Goal: Task Accomplishment & Management: Complete application form

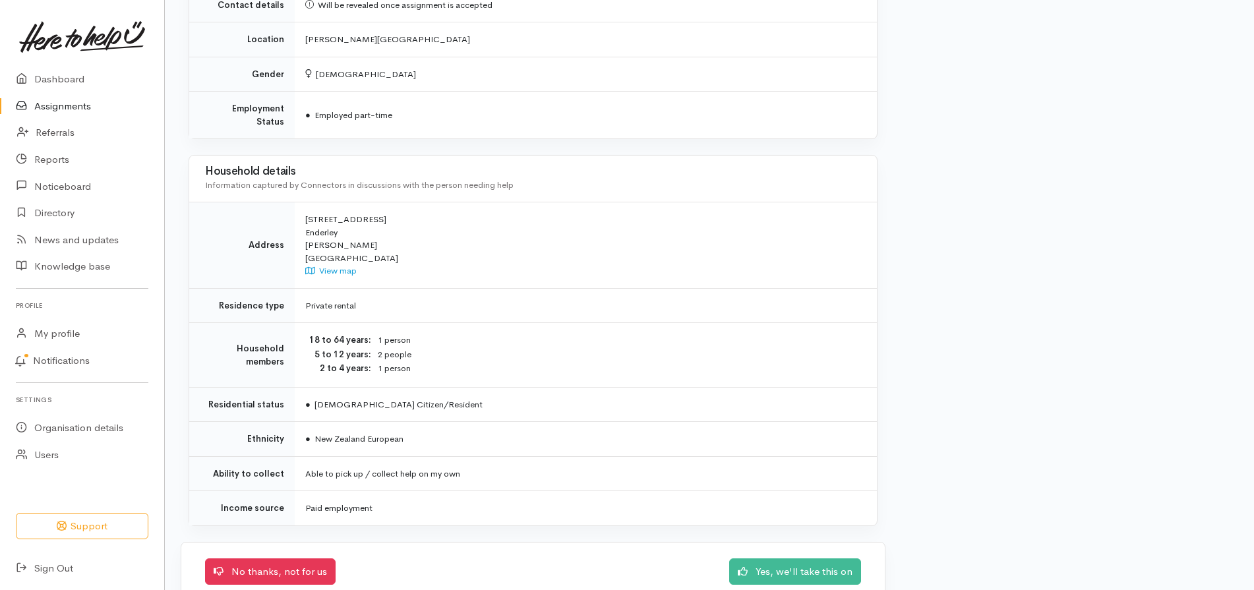
scroll to position [860, 0]
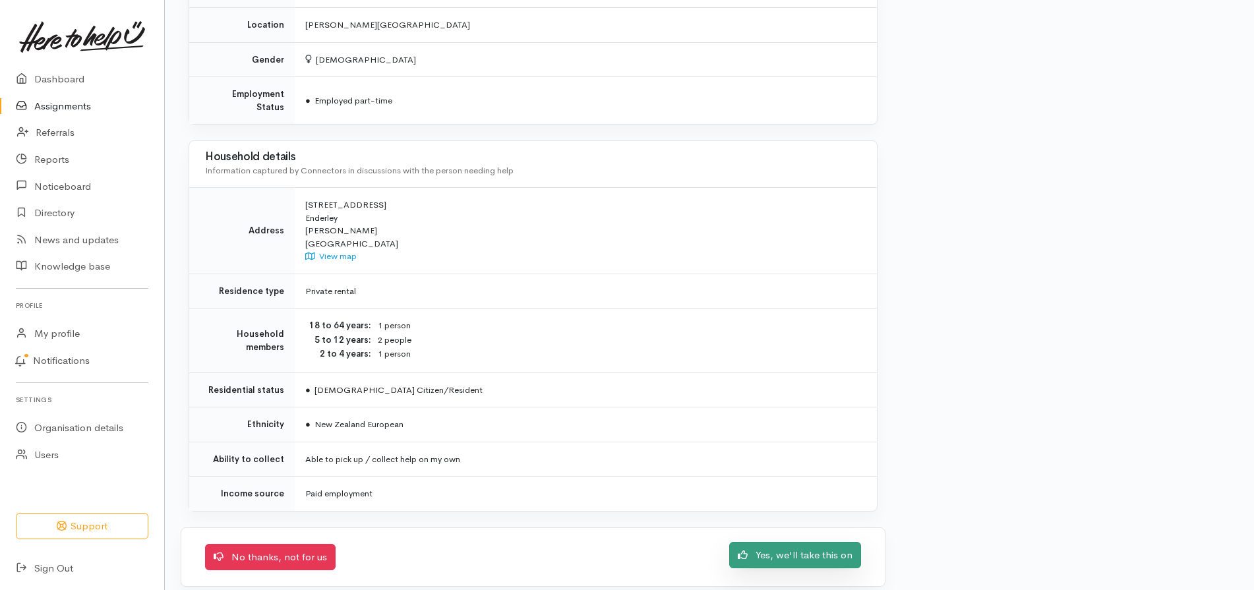
click at [784, 542] on link "Yes, we'll take this on" at bounding box center [795, 555] width 132 height 27
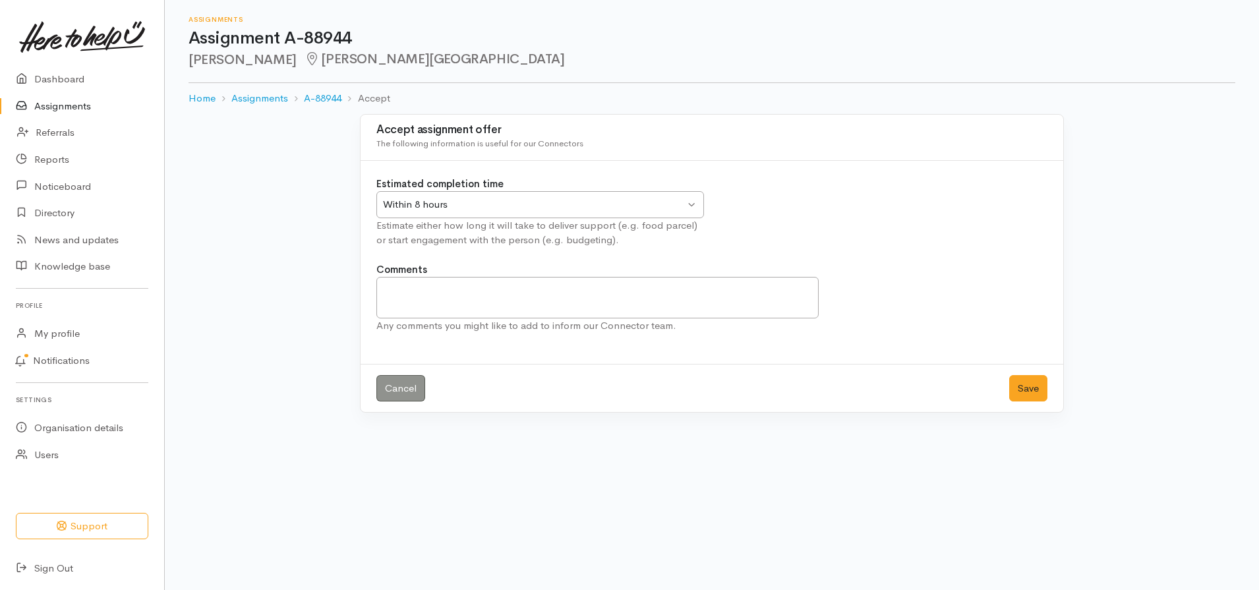
click at [693, 202] on div "Within 8 hours Within 8 hours" at bounding box center [540, 204] width 328 height 27
click at [401, 293] on textarea "Comments" at bounding box center [597, 298] width 442 height 42
click at [508, 287] on textarea "Unfortunately, Gina has" at bounding box center [597, 298] width 442 height 42
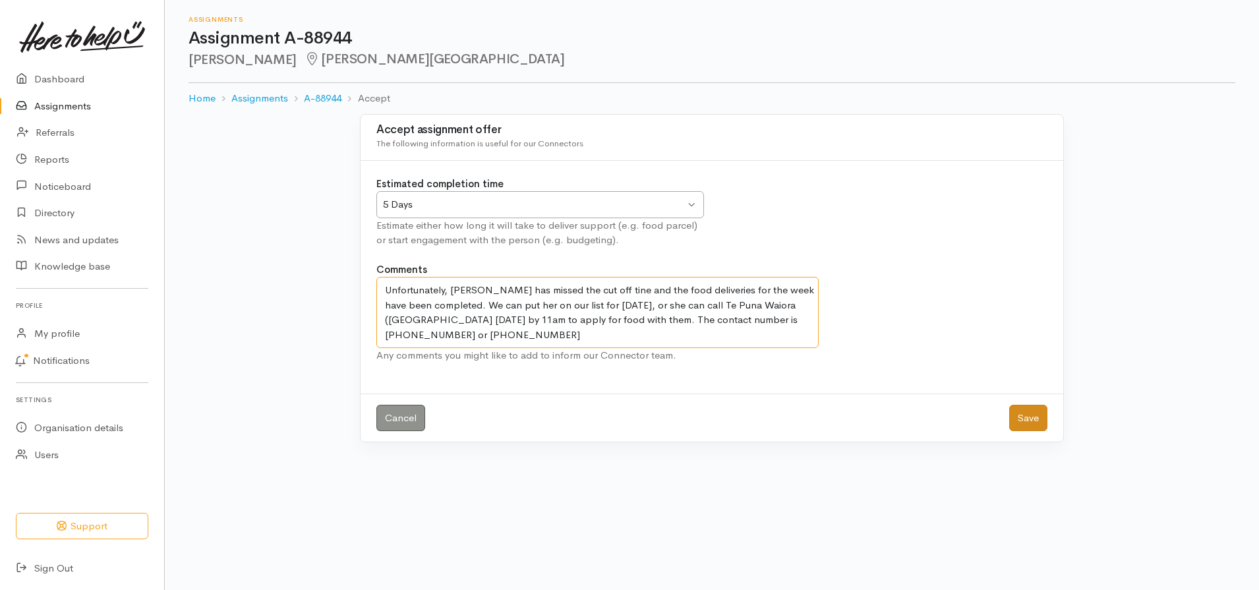
type textarea "Unfortunately, Gina has missed the cut off tine and the food deliveries for the…"
click at [1037, 420] on button "Save" at bounding box center [1028, 418] width 38 height 27
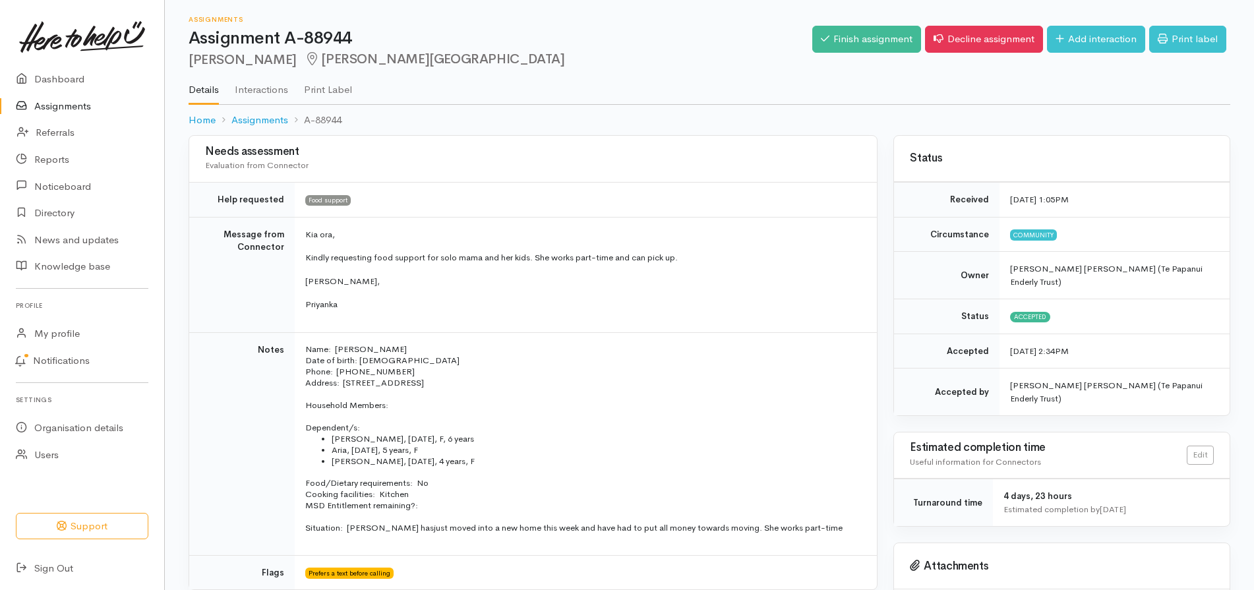
click at [65, 105] on link "Assignments" at bounding box center [82, 106] width 164 height 27
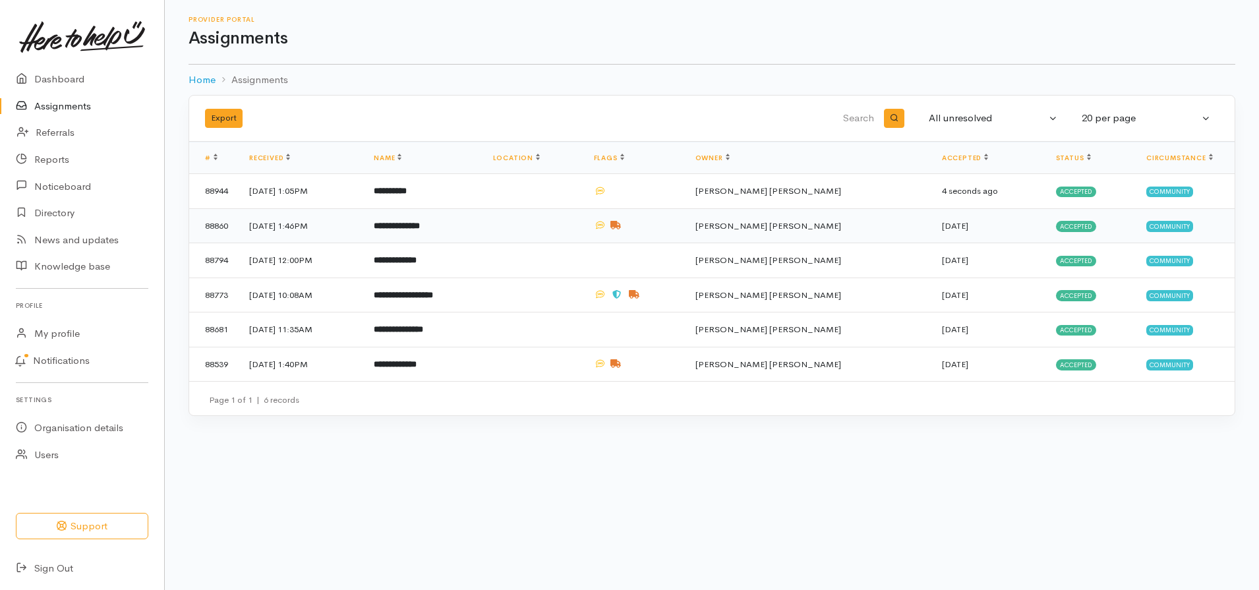
click at [278, 231] on td "16 Sep 2025, 1:46PM" at bounding box center [301, 225] width 125 height 35
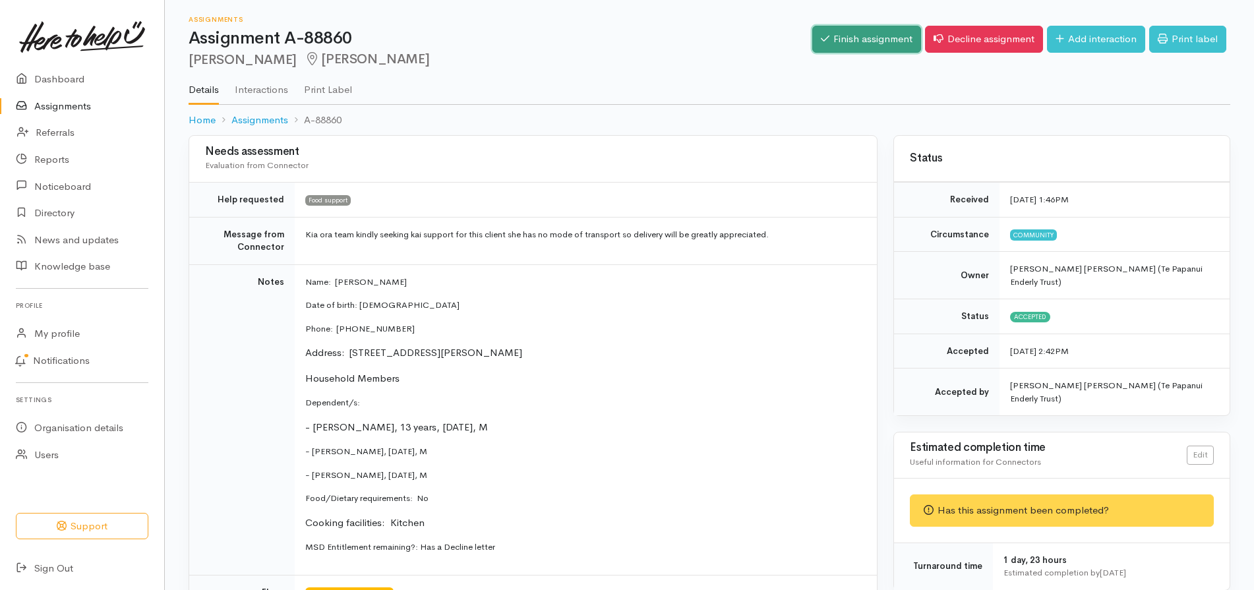
click at [889, 33] on link "Finish assignment" at bounding box center [866, 39] width 109 height 27
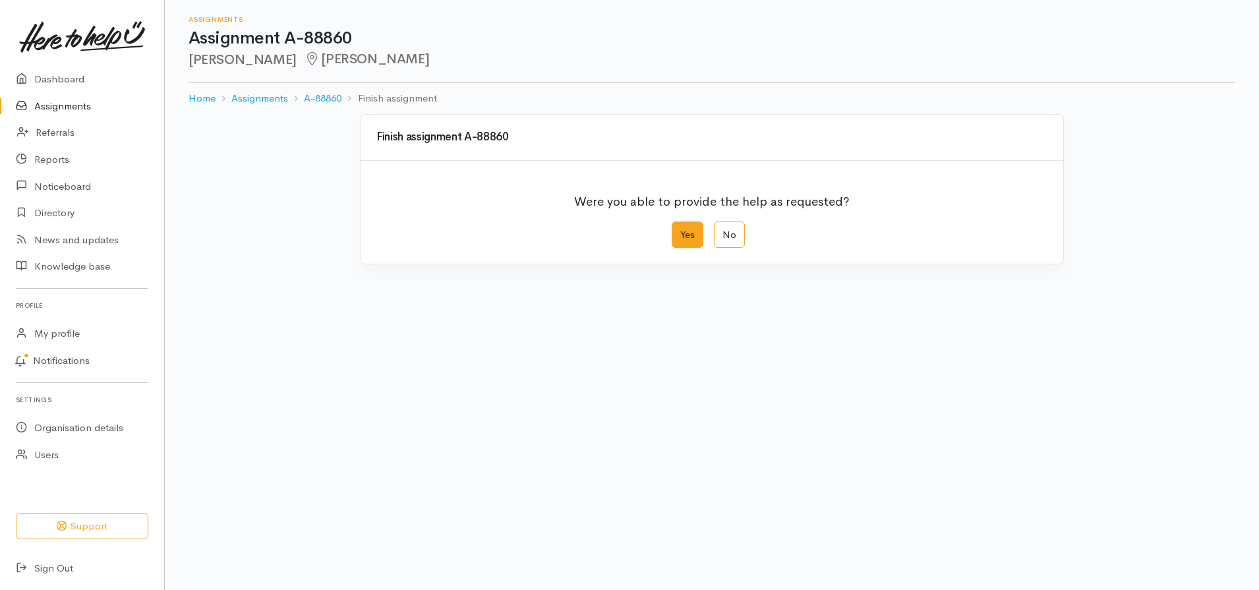
click at [687, 235] on label "Yes" at bounding box center [688, 235] width 32 height 27
click at [680, 230] on input "Yes" at bounding box center [676, 226] width 9 height 9
radio input "true"
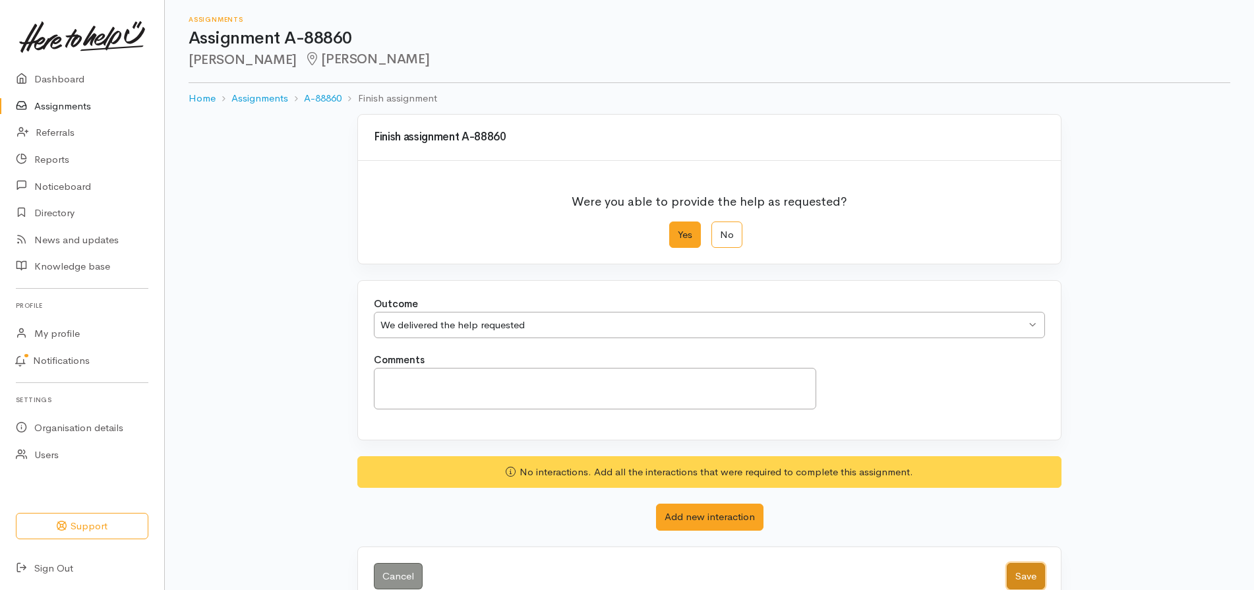
click at [1023, 577] on button "Save" at bounding box center [1026, 576] width 38 height 27
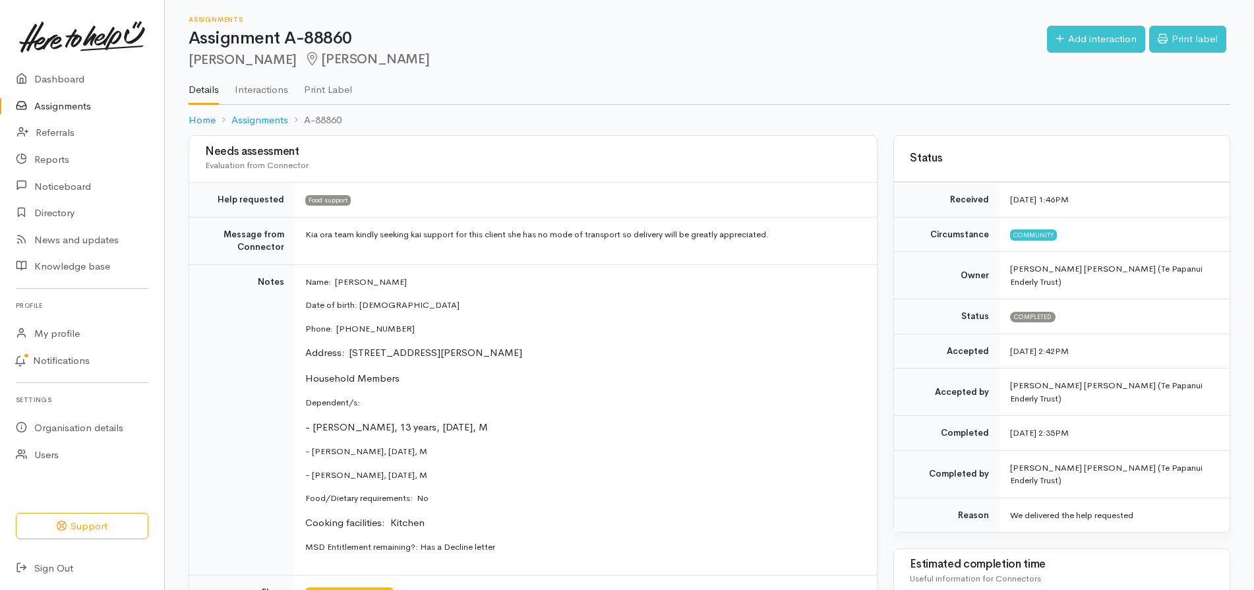
click at [74, 102] on link "Assignments" at bounding box center [82, 106] width 164 height 27
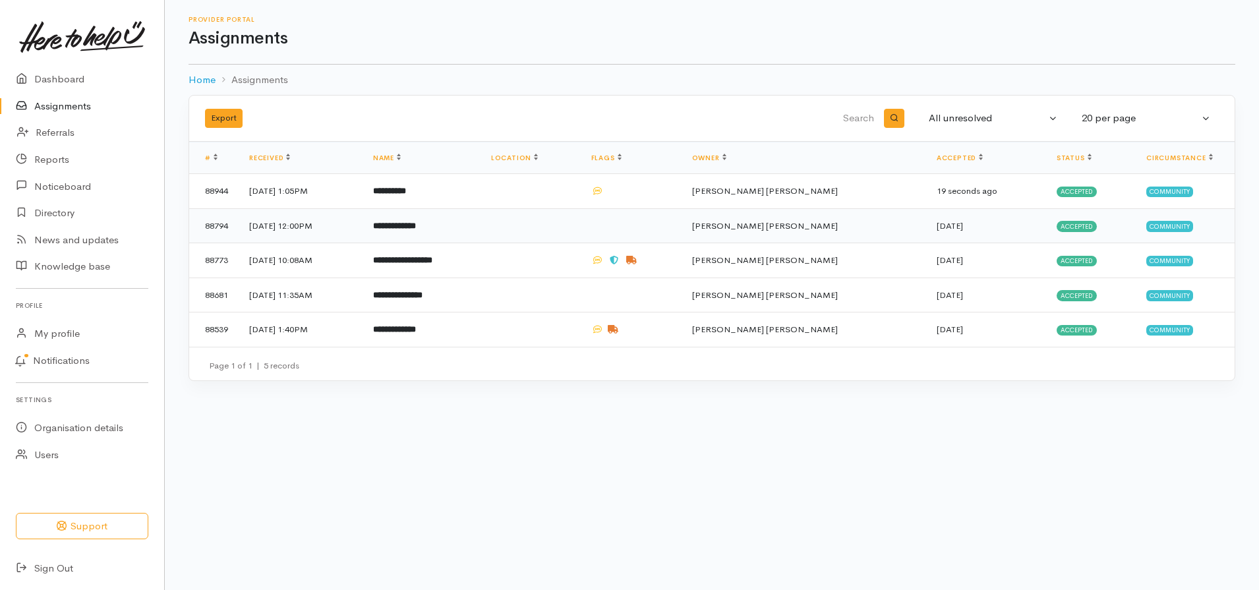
click at [330, 226] on td "[DATE] 12:00PM" at bounding box center [301, 225] width 124 height 35
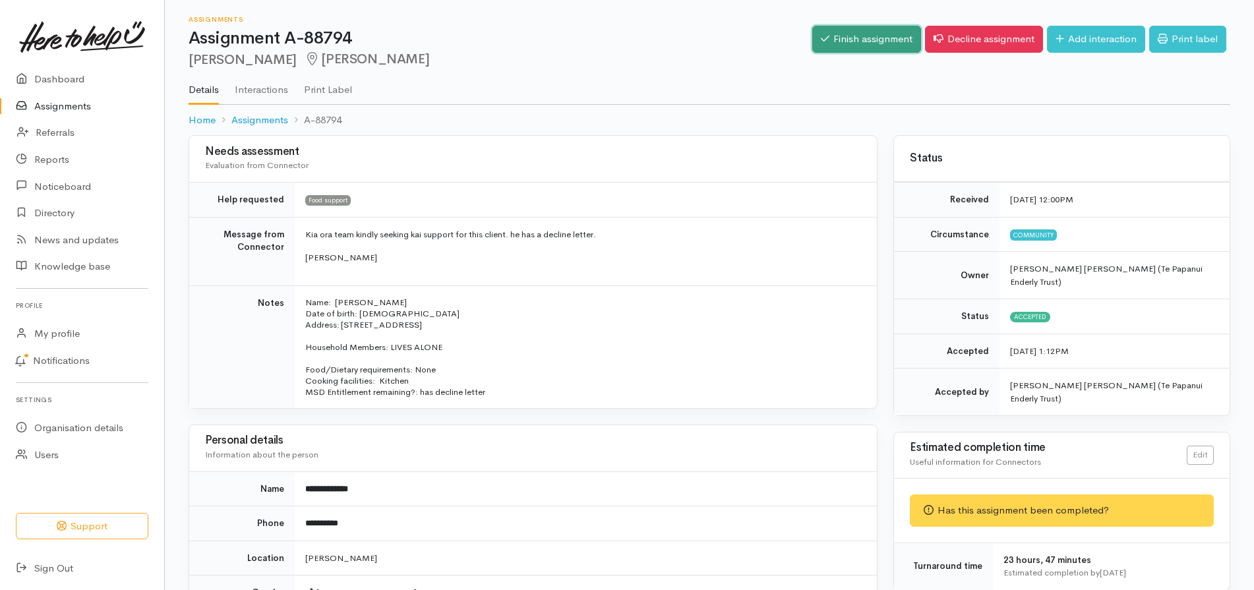
click at [874, 44] on link "Finish assignment" at bounding box center [866, 39] width 109 height 27
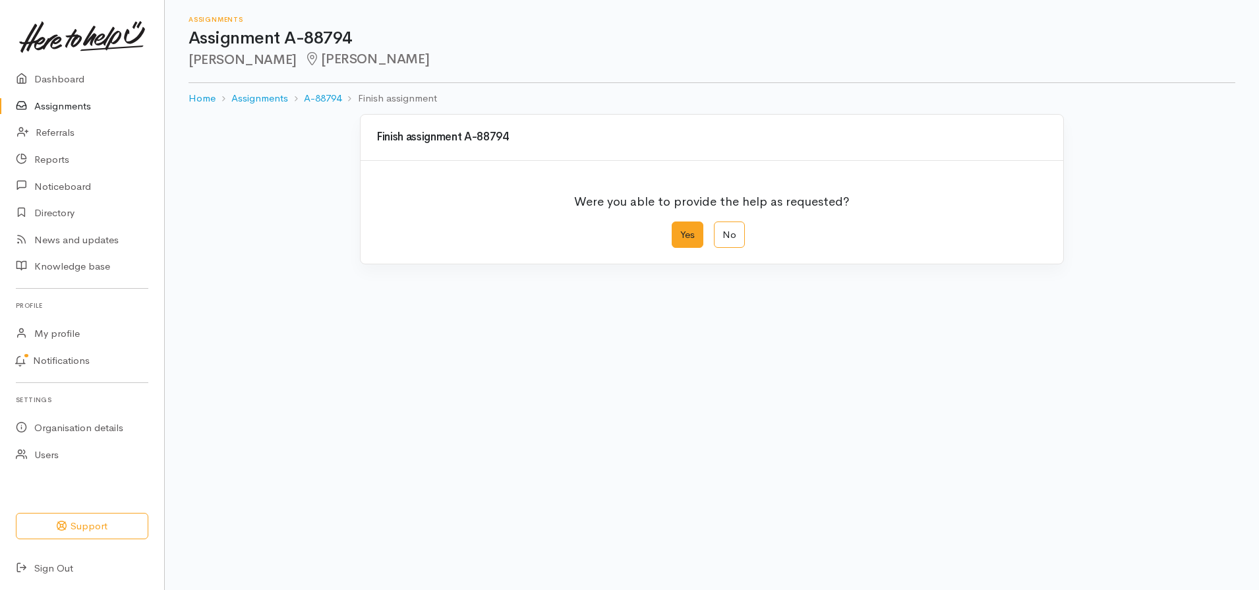
click at [686, 235] on label "Yes" at bounding box center [688, 235] width 32 height 27
click at [680, 230] on input "Yes" at bounding box center [676, 226] width 9 height 9
radio input "true"
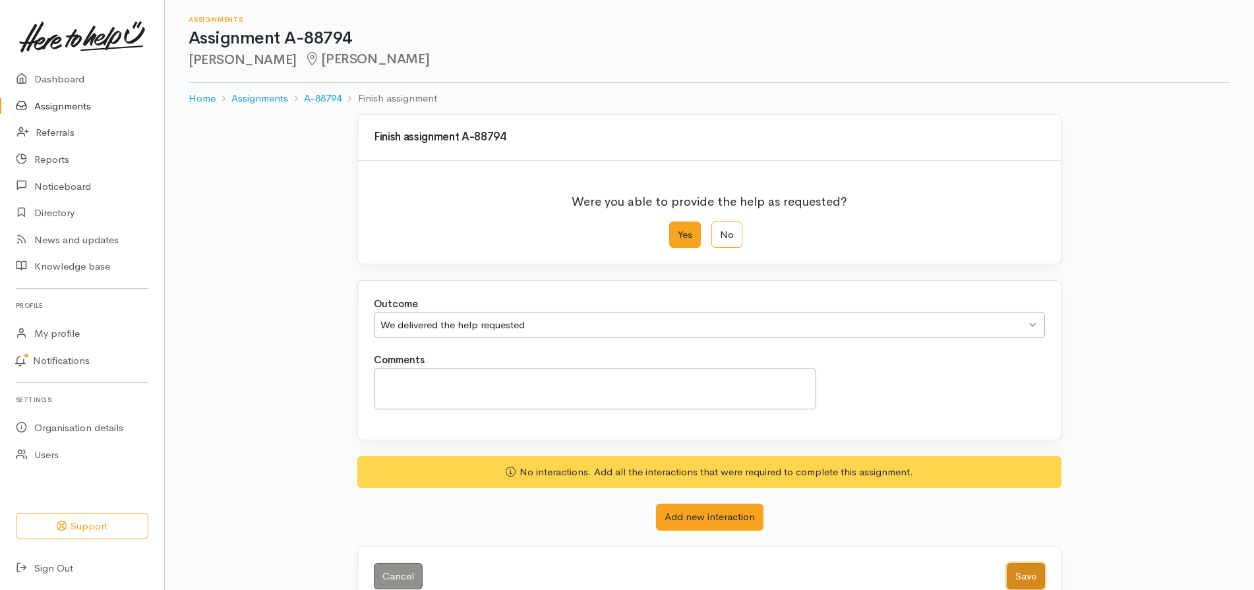
click at [1037, 568] on button "Save" at bounding box center [1026, 576] width 38 height 27
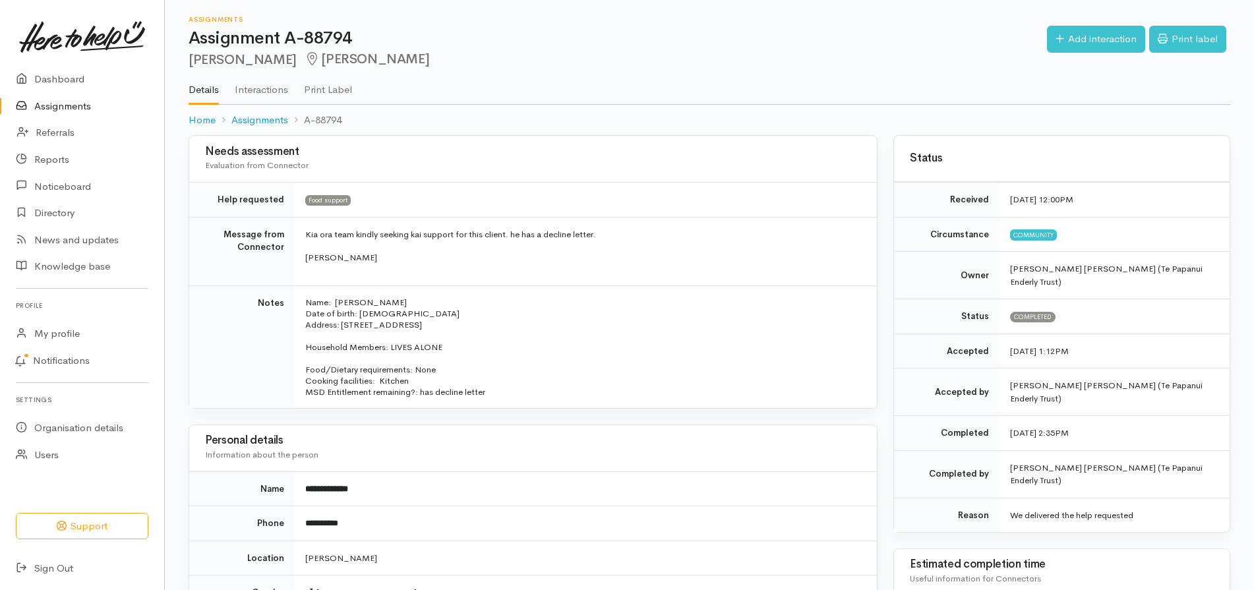
click at [64, 102] on link "Assignments" at bounding box center [82, 106] width 164 height 27
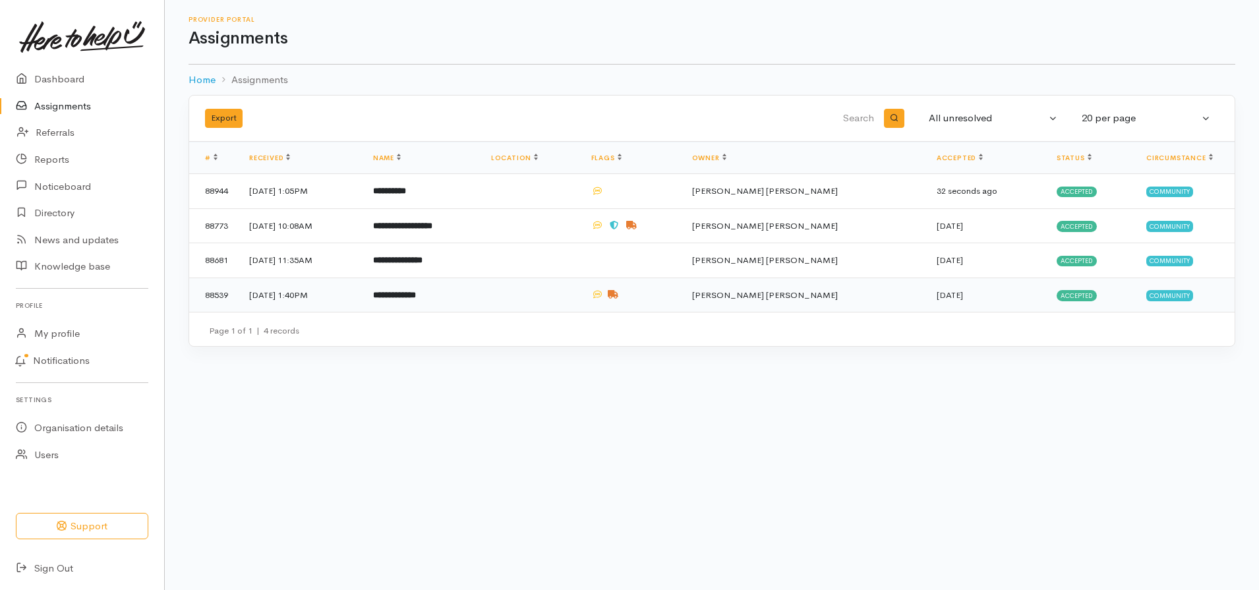
click at [430, 303] on td "**********" at bounding box center [422, 295] width 118 height 34
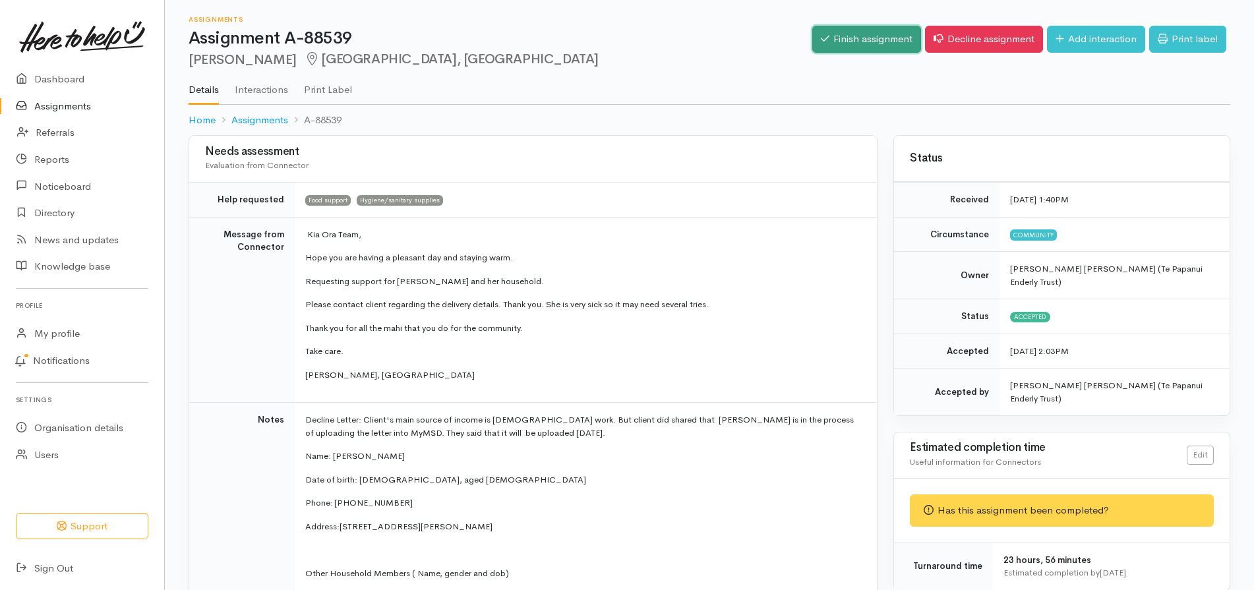
click at [834, 38] on link "Finish assignment" at bounding box center [866, 39] width 109 height 27
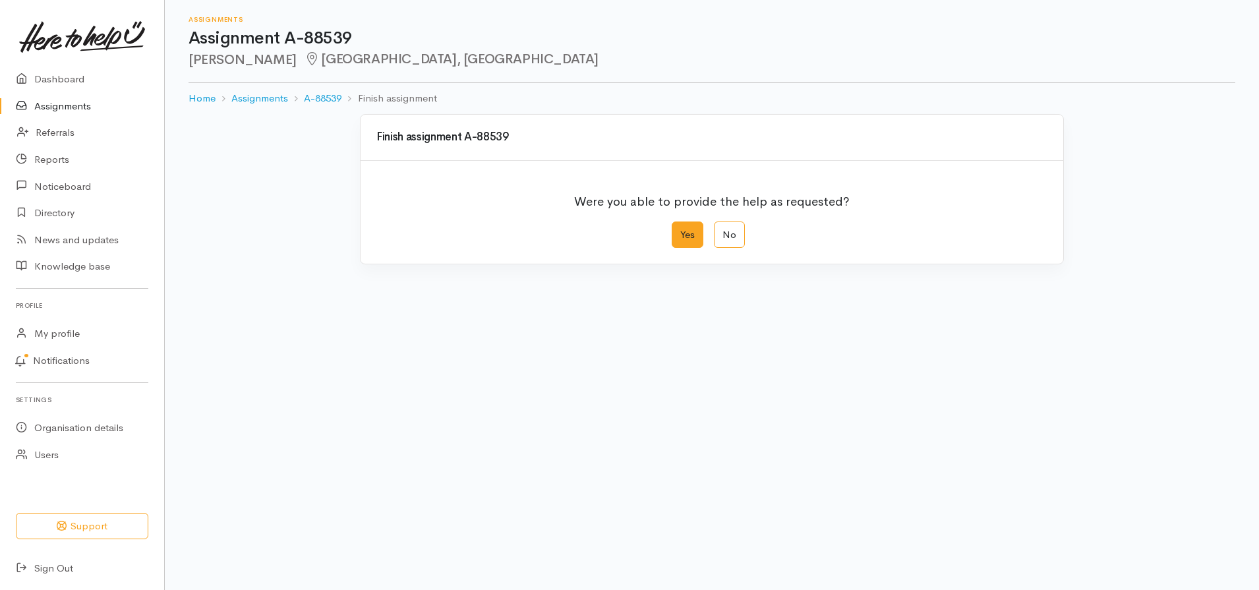
click at [686, 242] on label "Yes" at bounding box center [688, 235] width 32 height 27
click at [680, 230] on input "Yes" at bounding box center [676, 226] width 9 height 9
radio input "true"
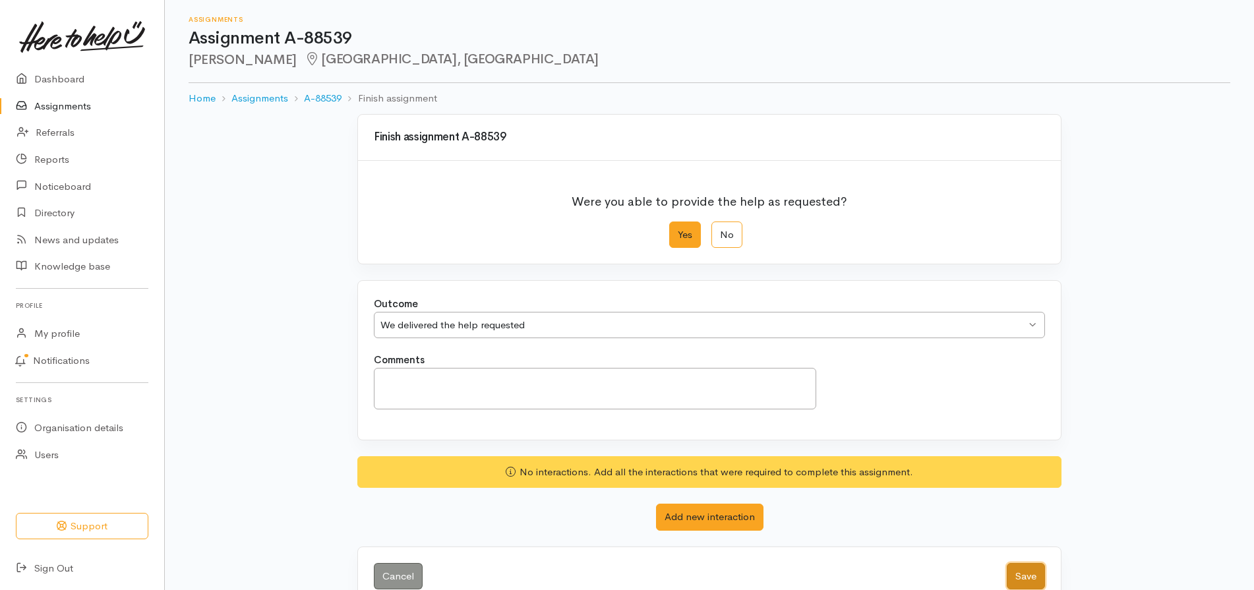
click at [1040, 582] on button "Save" at bounding box center [1026, 576] width 38 height 27
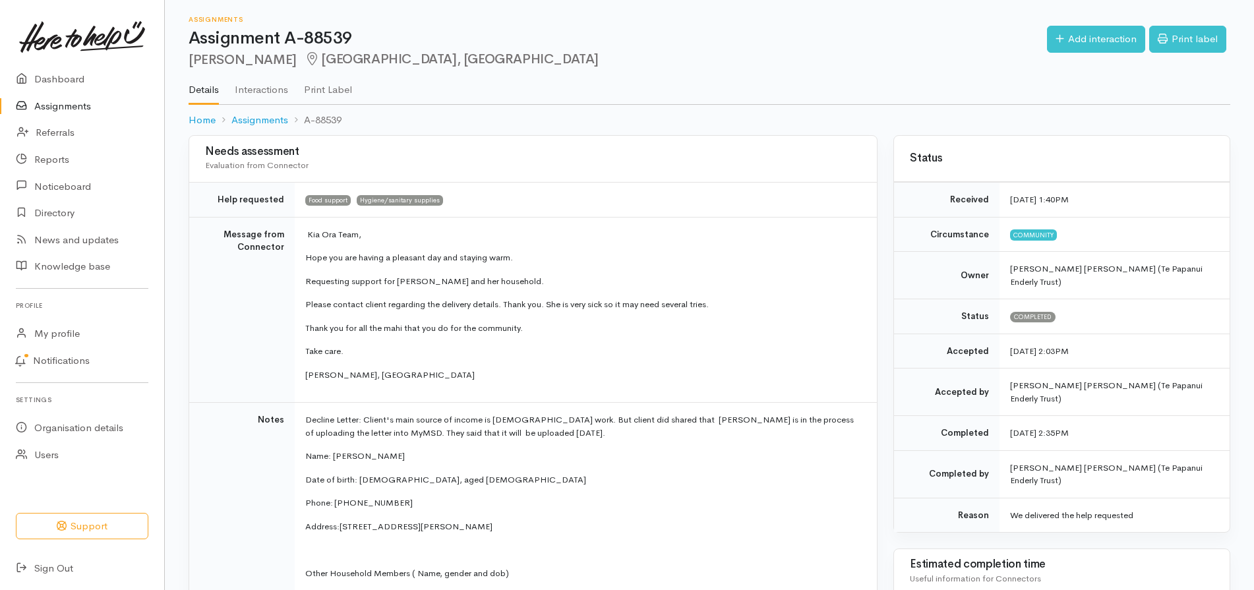
click at [71, 105] on link "Assignments" at bounding box center [82, 106] width 164 height 27
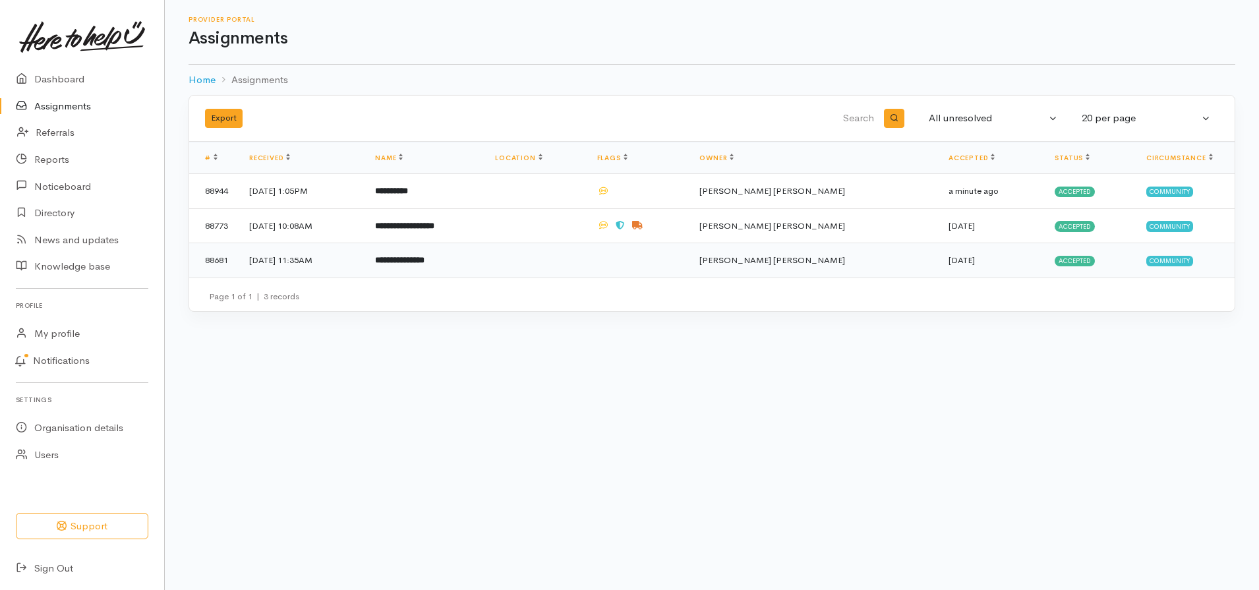
click at [341, 261] on td "11 Sep 2025, 11:35AM" at bounding box center [302, 260] width 126 height 34
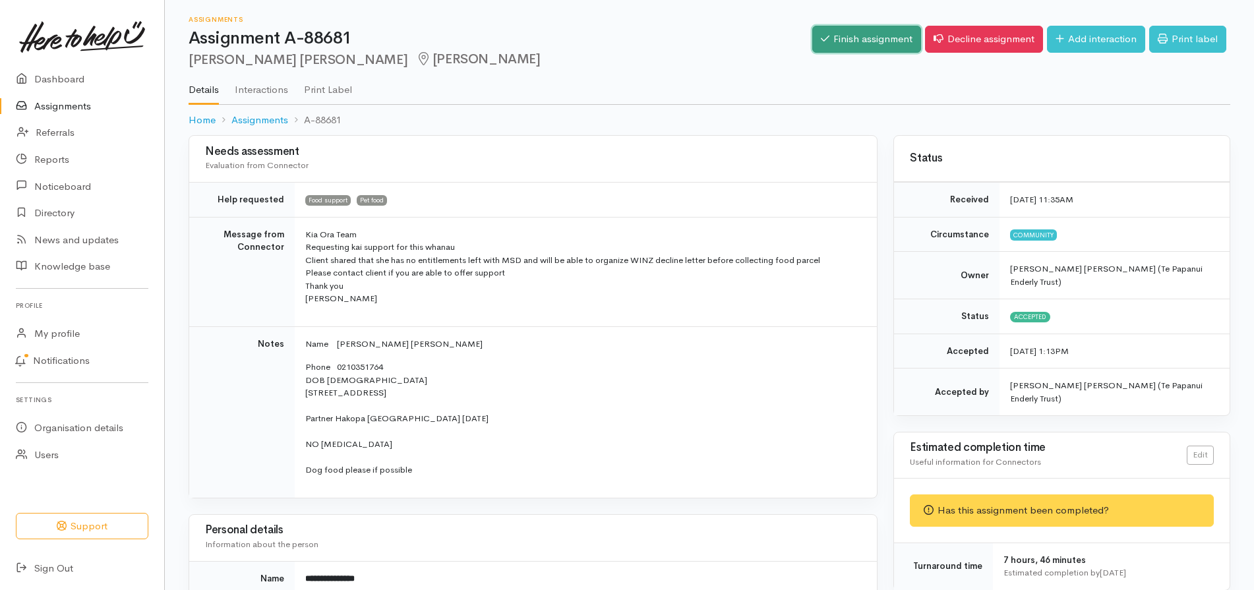
click at [862, 38] on link "Finish assignment" at bounding box center [866, 39] width 109 height 27
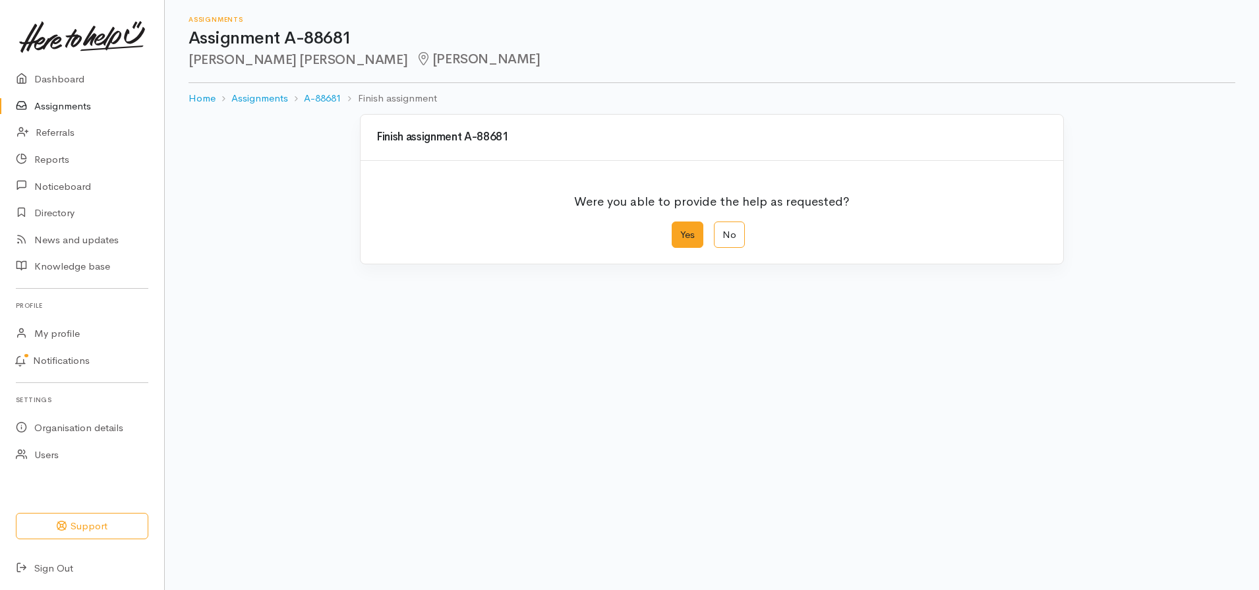
click at [690, 234] on label "Yes" at bounding box center [688, 235] width 32 height 27
click at [680, 230] on input "Yes" at bounding box center [676, 226] width 9 height 9
radio input "true"
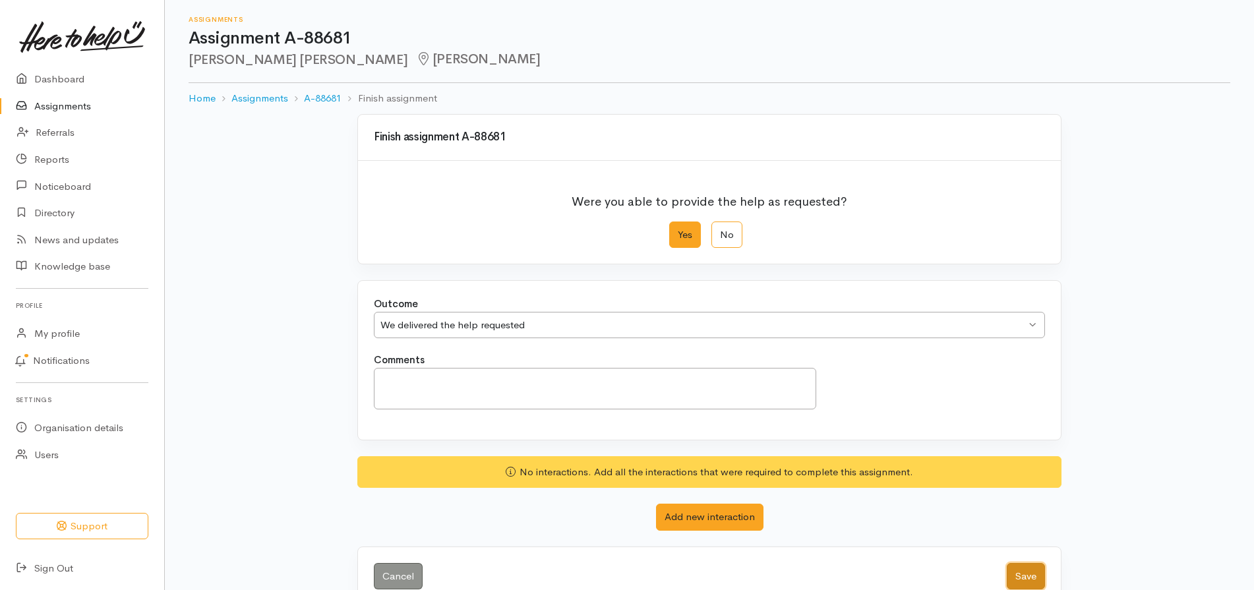
click at [1033, 579] on button "Save" at bounding box center [1026, 576] width 38 height 27
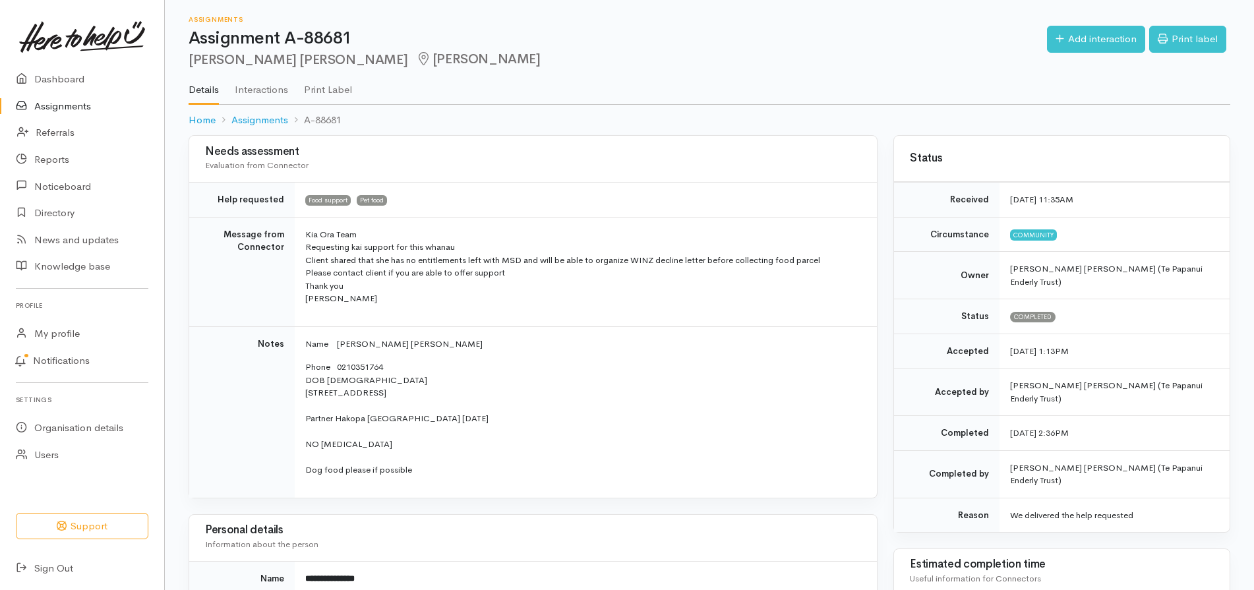
click at [49, 107] on link "Assignments" at bounding box center [82, 106] width 164 height 27
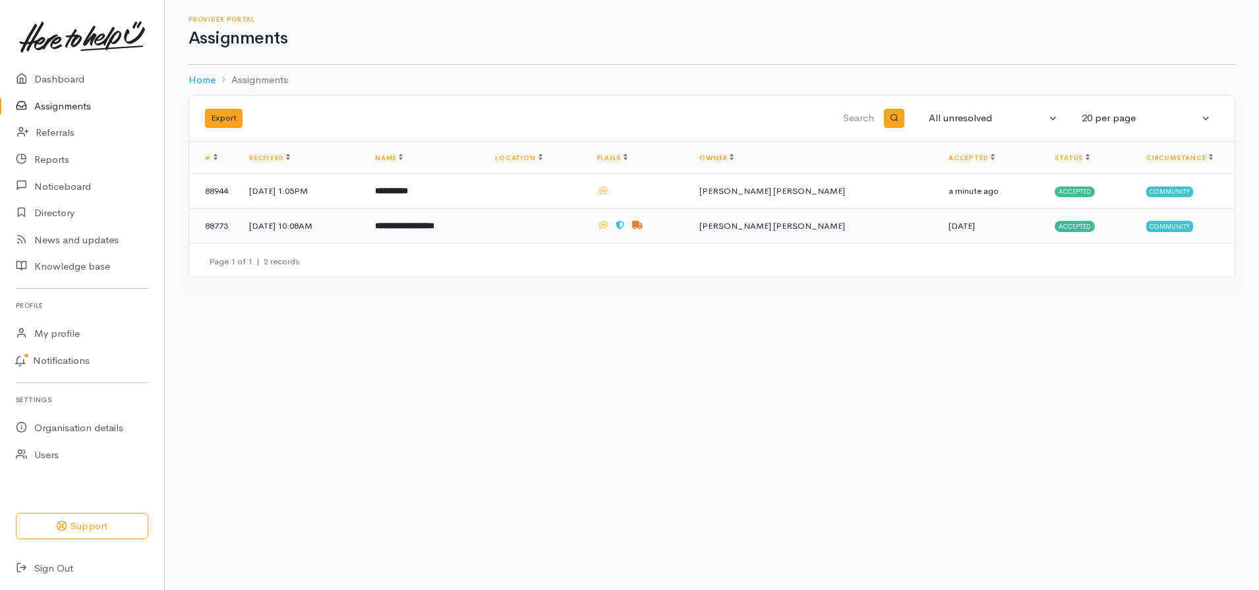
click at [360, 225] on td "15 Sep 2025, 10:08AM" at bounding box center [302, 225] width 126 height 34
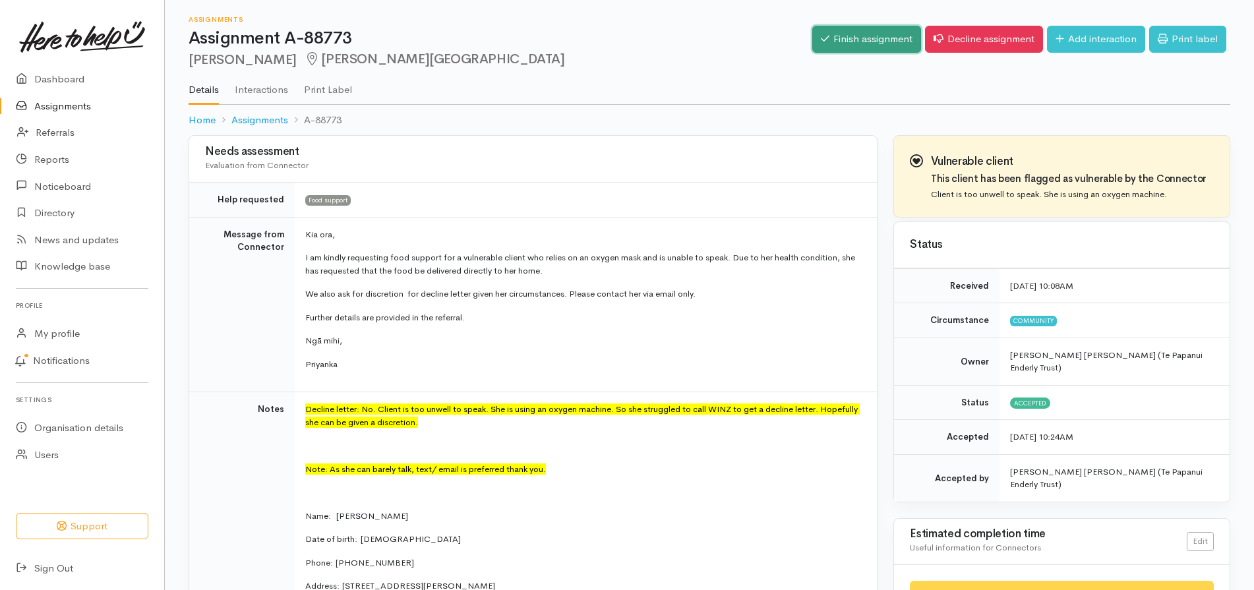
click at [874, 26] on link "Finish assignment" at bounding box center [866, 39] width 109 height 27
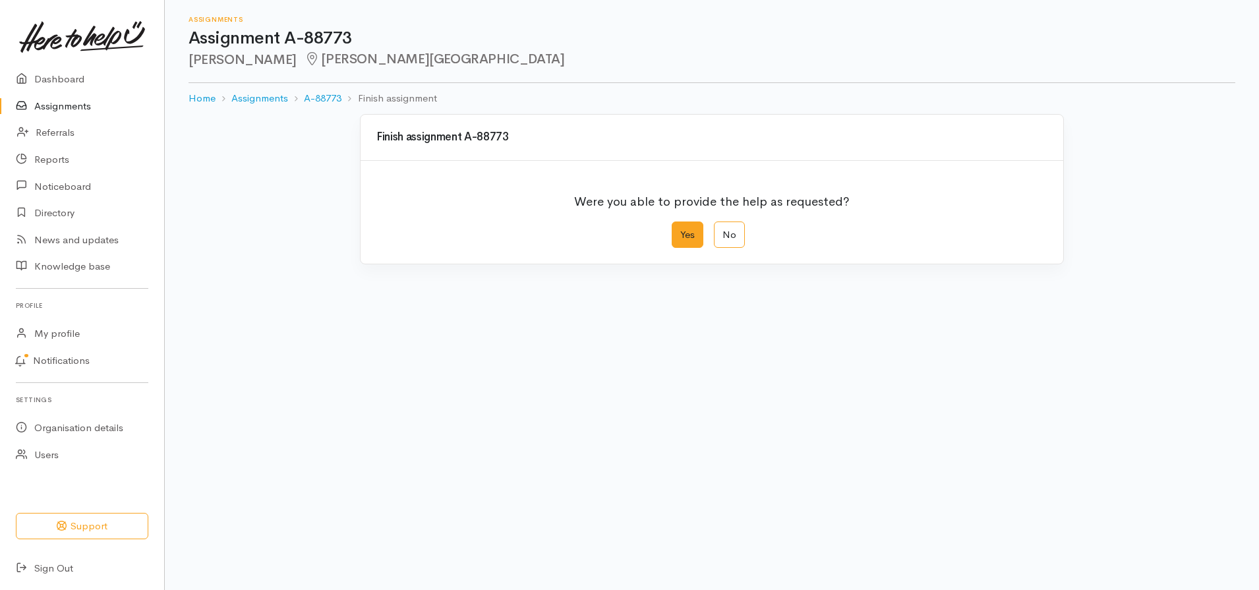
click at [680, 239] on label "Yes" at bounding box center [688, 235] width 32 height 27
click at [680, 230] on input "Yes" at bounding box center [676, 226] width 9 height 9
radio input "true"
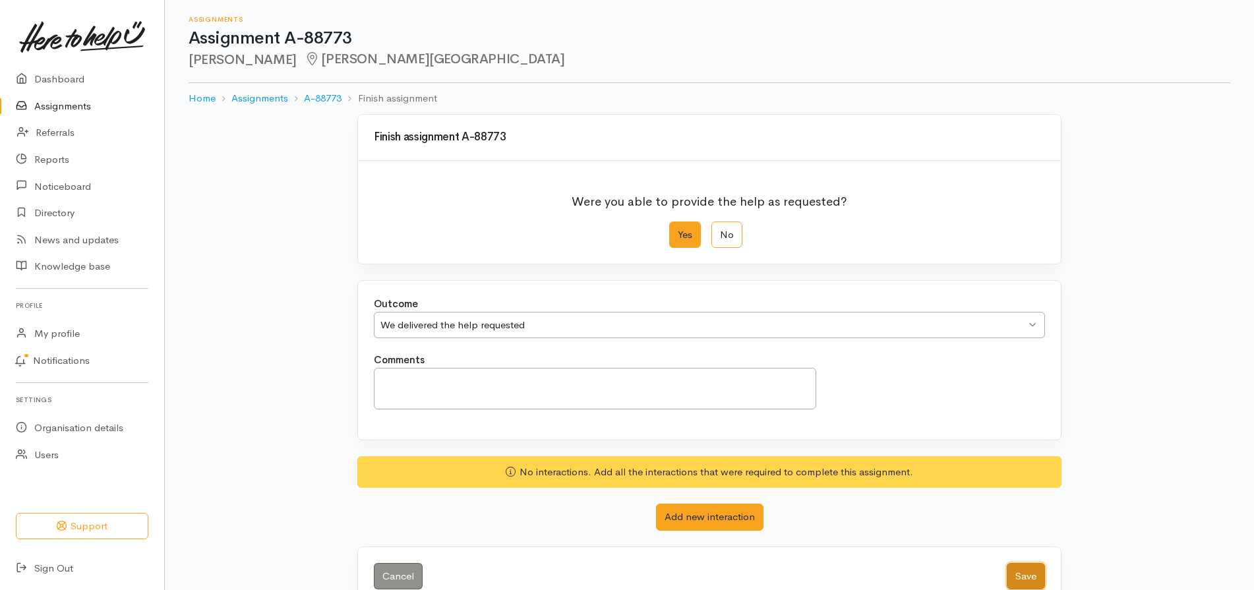
click at [1028, 583] on button "Save" at bounding box center [1026, 576] width 38 height 27
